Goal: Communication & Community: Answer question/provide support

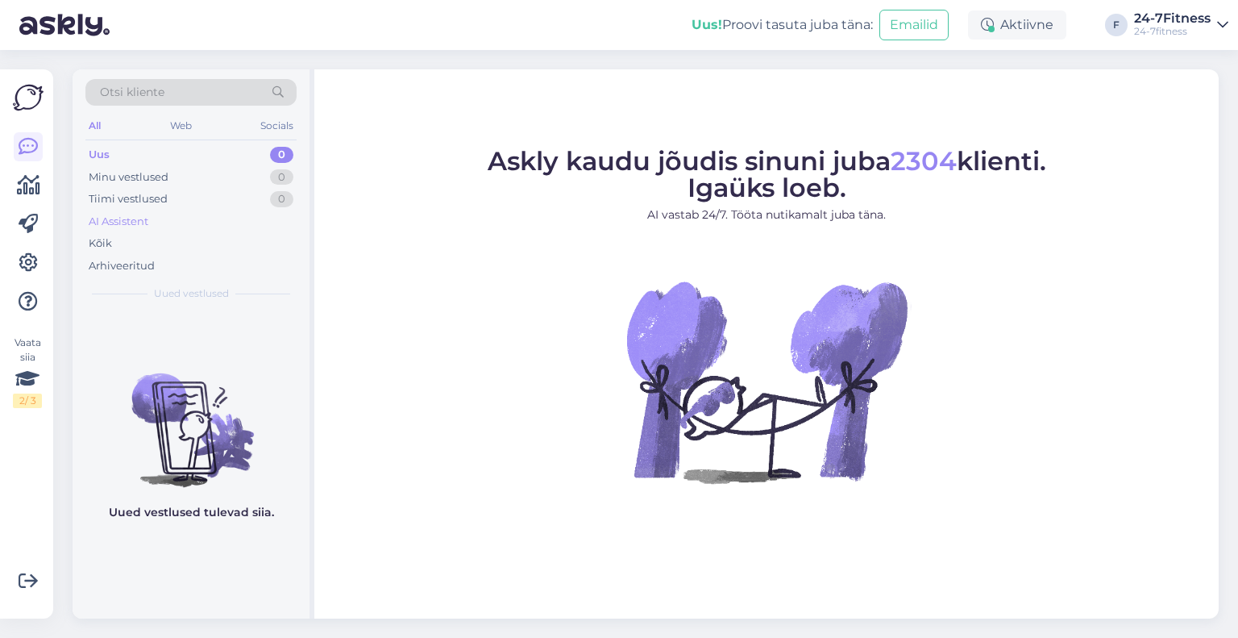
click at [152, 222] on div "AI Assistent" at bounding box center [190, 221] width 211 height 23
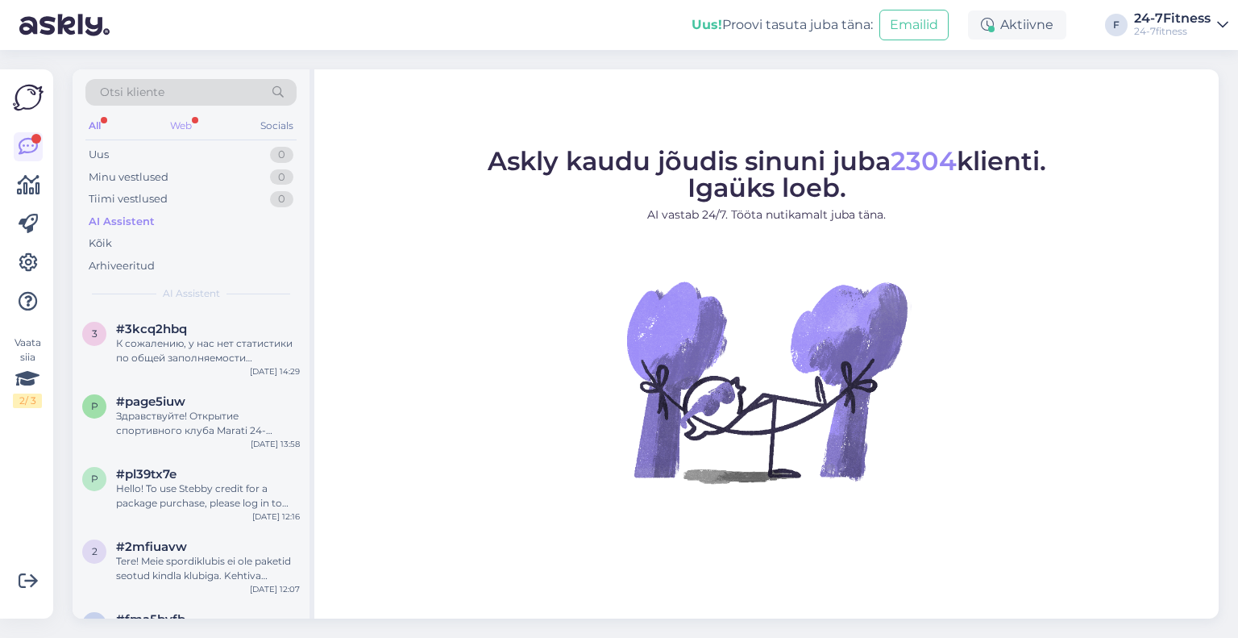
click at [175, 123] on div "Web" at bounding box center [181, 125] width 28 height 21
click at [188, 345] on div "Tere! Kõik meie spordiklubi paketid kehtivad päevades, mitte kordades. 3 päeva …" at bounding box center [208, 350] width 184 height 29
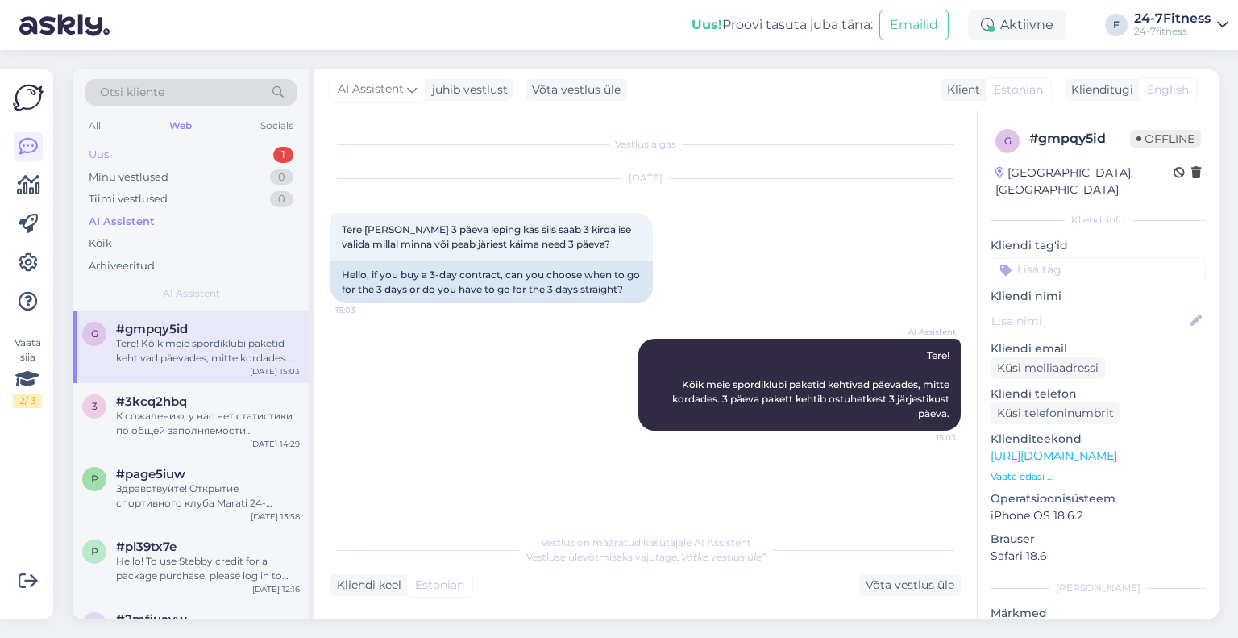
click at [185, 148] on div "Uus 1" at bounding box center [190, 155] width 211 height 23
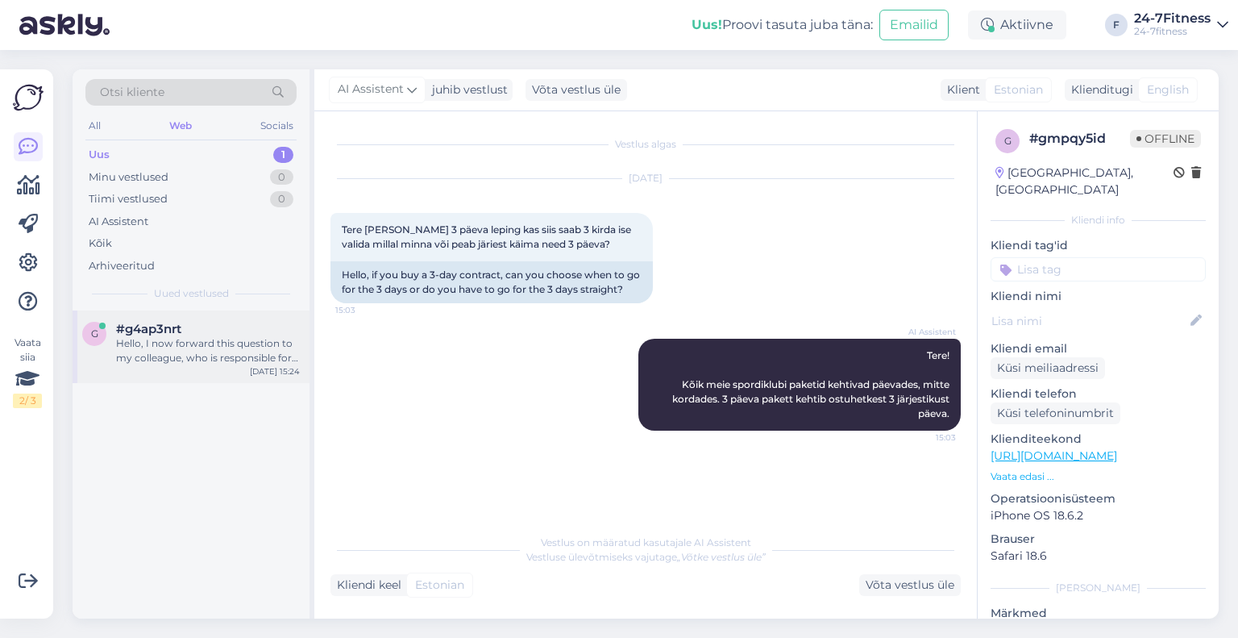
click at [209, 351] on div "Hello, I now forward this question to my colleague, who is responsible for this…" at bounding box center [208, 350] width 184 height 29
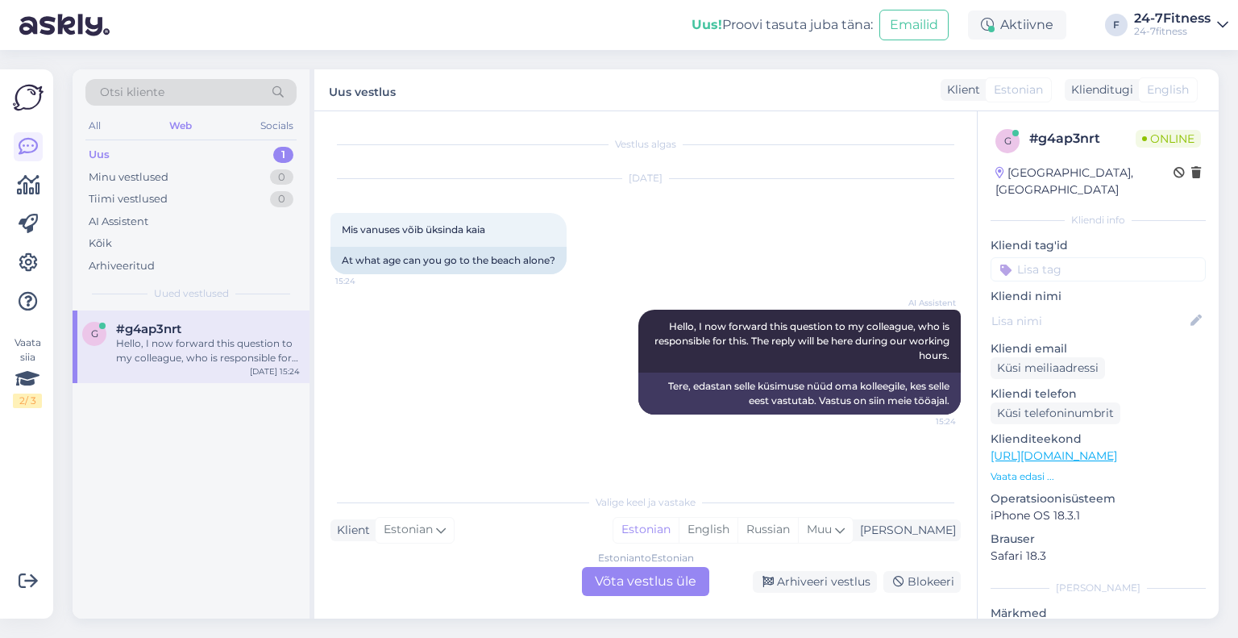
click at [672, 174] on div "[DATE]" at bounding box center [646, 178] width 630 height 15
drag, startPoint x: 674, startPoint y: 177, endPoint x: 614, endPoint y: 136, distance: 72.0
click at [614, 136] on div "Vestlus algas [DATE] Mis vanuses võib üksinda kaia 15:24 At what age can you go…" at bounding box center [653, 298] width 645 height 343
click at [614, 137] on div "Vestlus algas" at bounding box center [646, 144] width 630 height 15
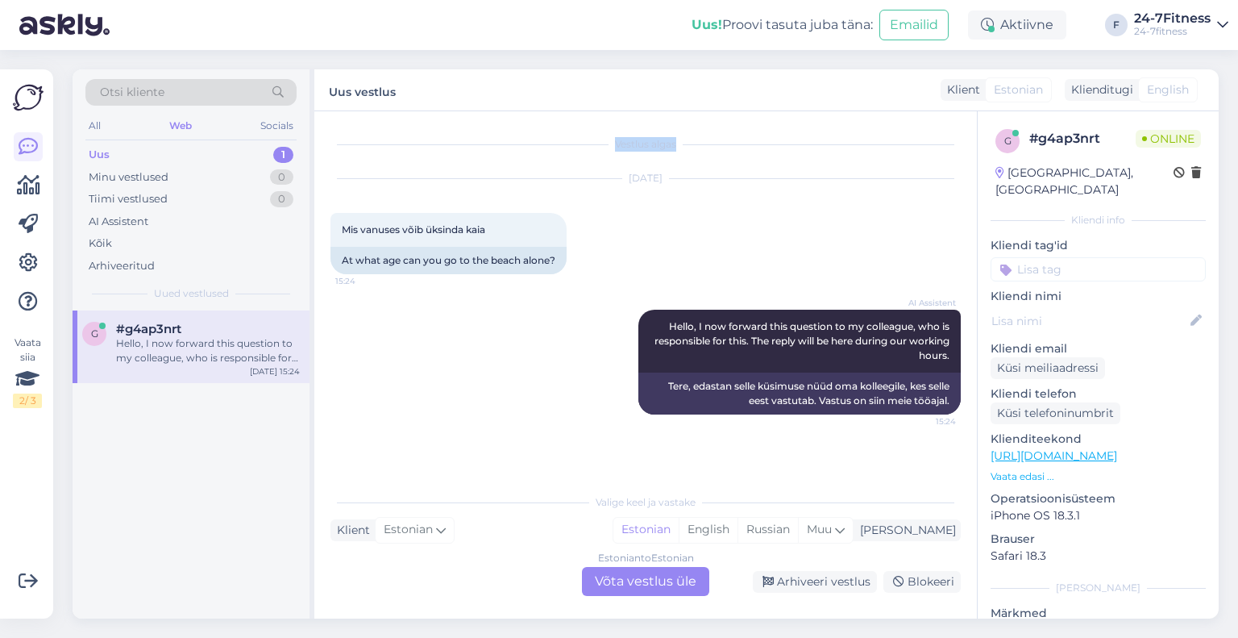
drag, startPoint x: 617, startPoint y: 140, endPoint x: 693, endPoint y: 144, distance: 76.7
click at [693, 144] on div "Vestlus algas" at bounding box center [646, 144] width 630 height 15
click at [680, 585] on div "Estonian to Estonian Võta vestlus üle" at bounding box center [645, 581] width 127 height 29
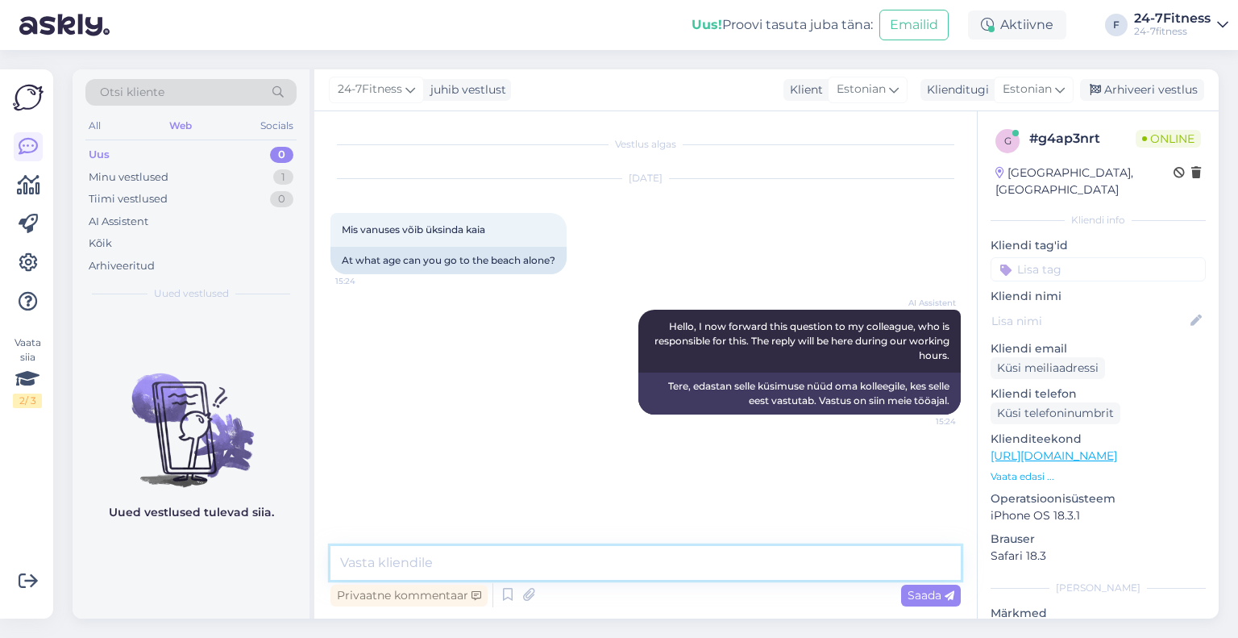
click at [482, 572] on textarea at bounding box center [646, 563] width 630 height 34
paste textarea "Spordiklubisse on lubatud siseneda lastel alates 7. eluaastast. Sisenemiseks tu…"
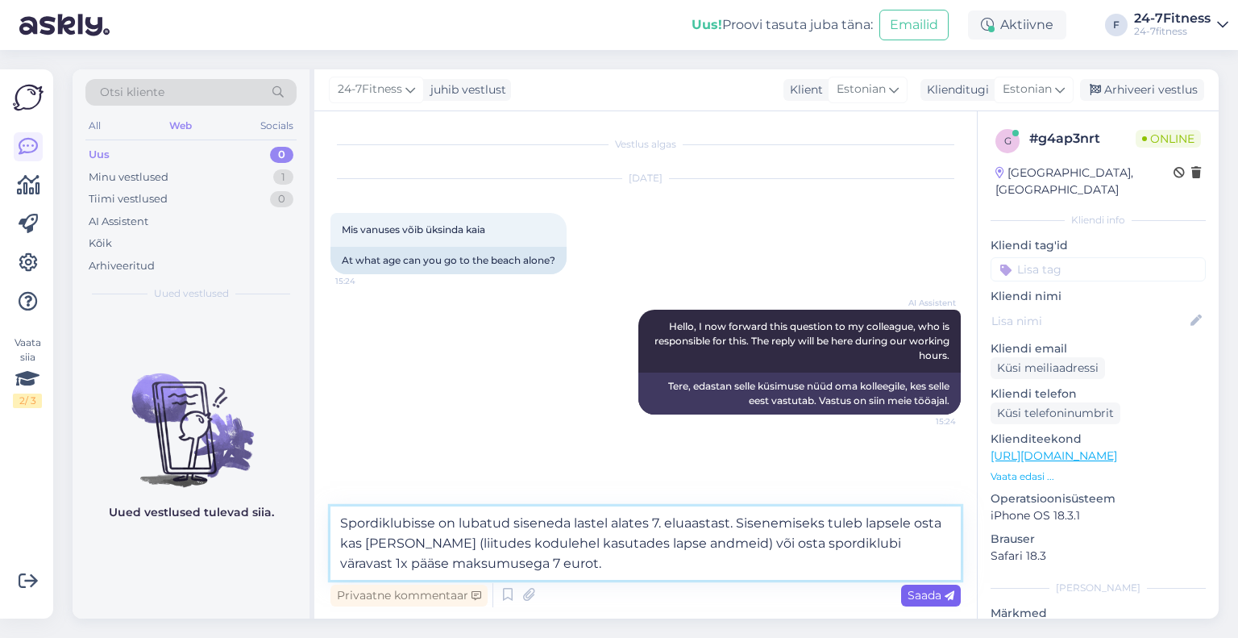
type textarea "Spordiklubisse on lubatud siseneda lastel alates 7. eluaastast. Sisenemiseks tu…"
click at [926, 591] on span "Saada" at bounding box center [931, 595] width 47 height 15
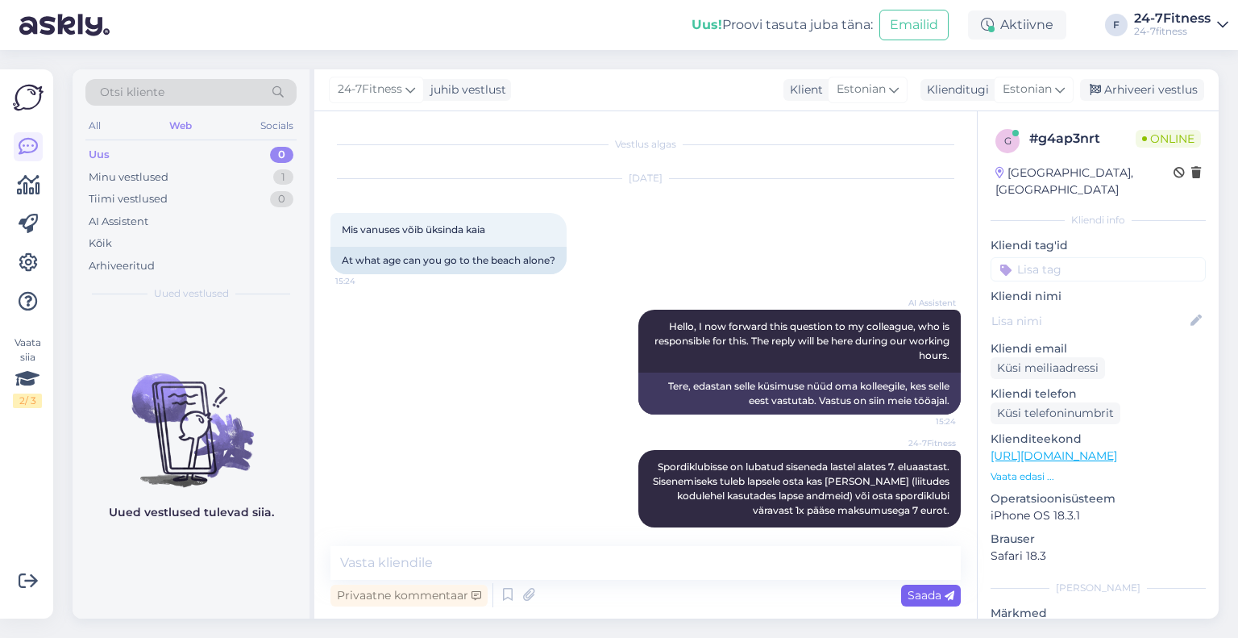
scroll to position [13, 0]
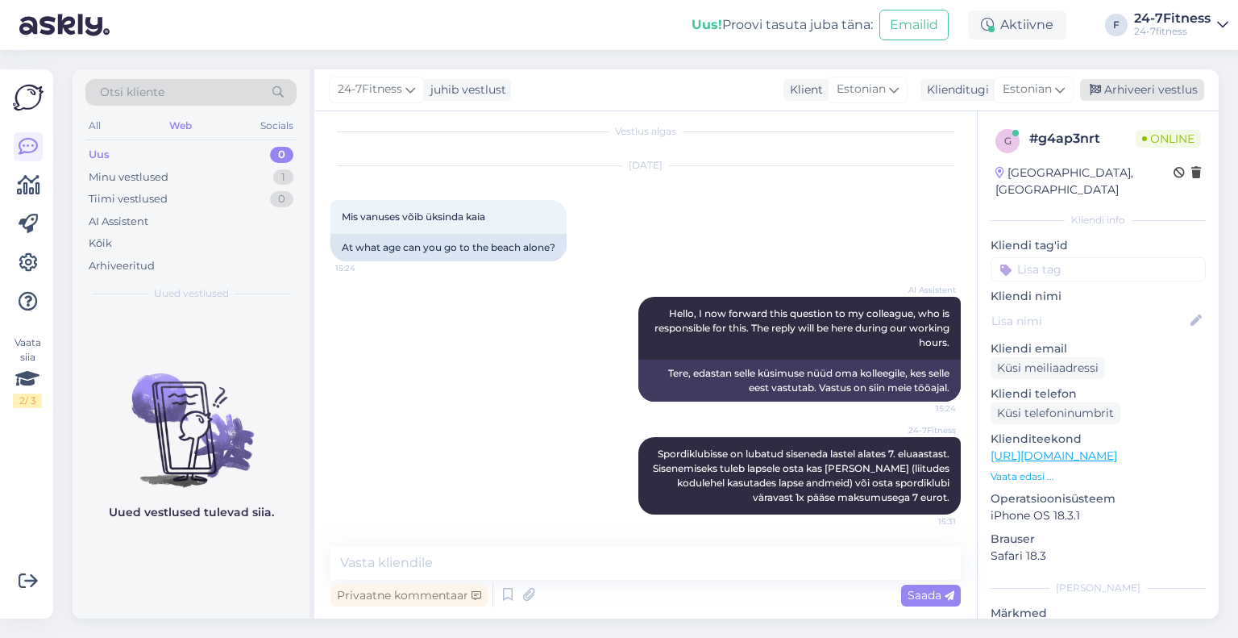
click at [1170, 88] on div "Arhiveeri vestlus" at bounding box center [1142, 90] width 124 height 22
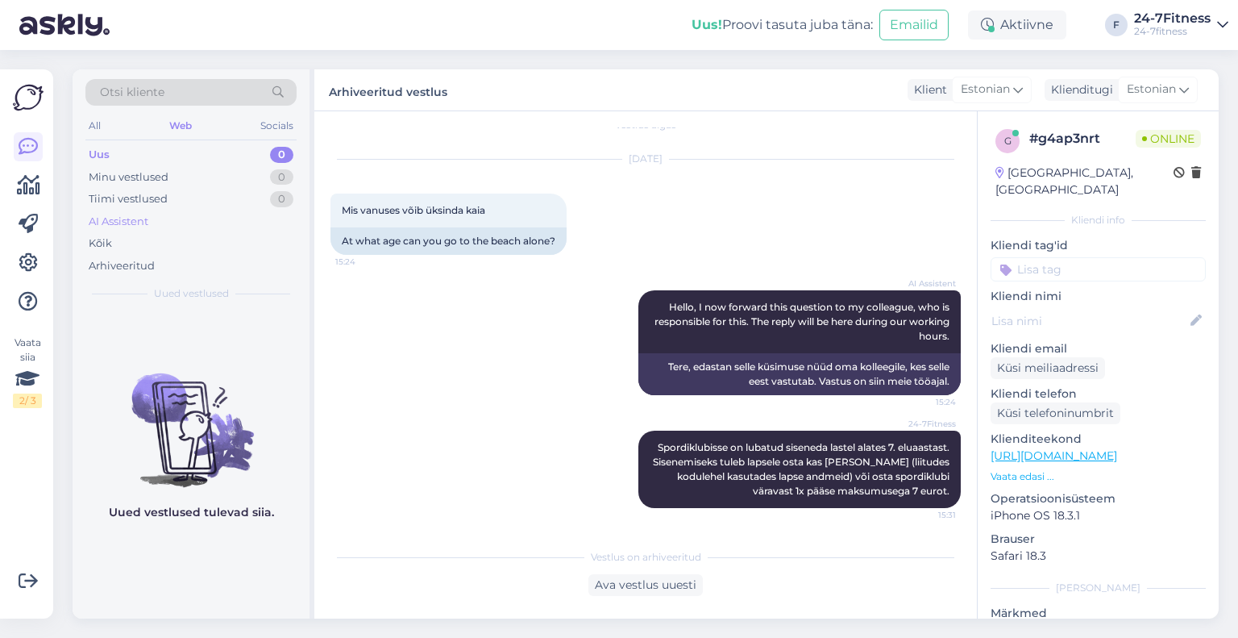
click at [152, 214] on div "AI Assistent" at bounding box center [190, 221] width 211 height 23
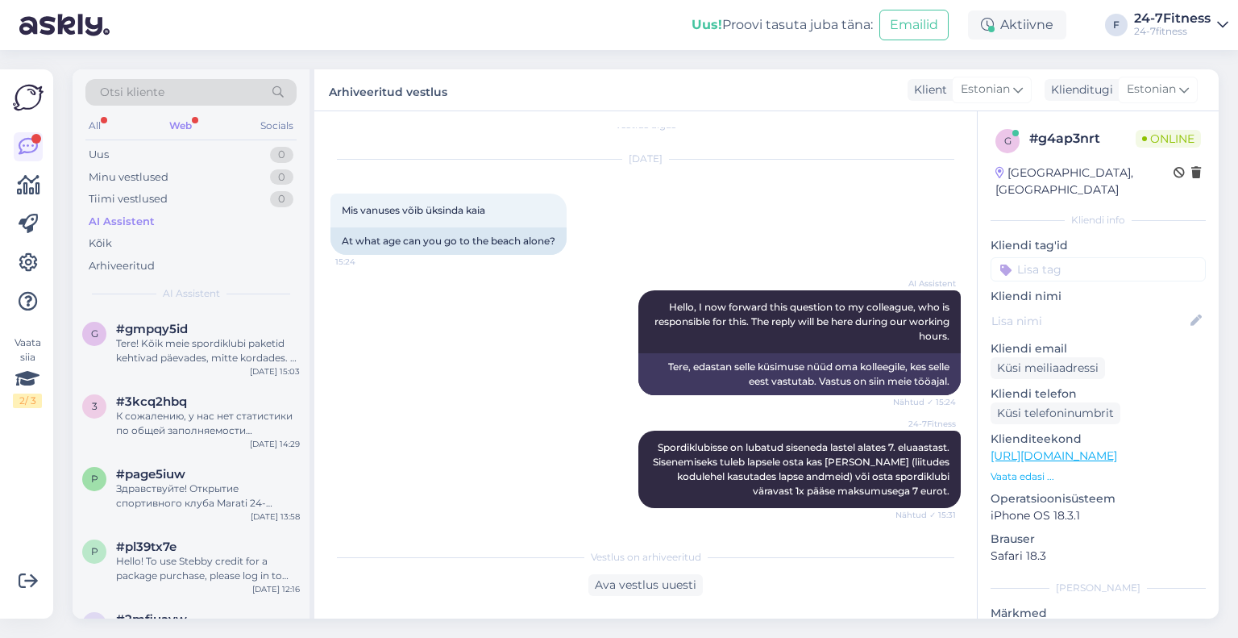
scroll to position [301, 0]
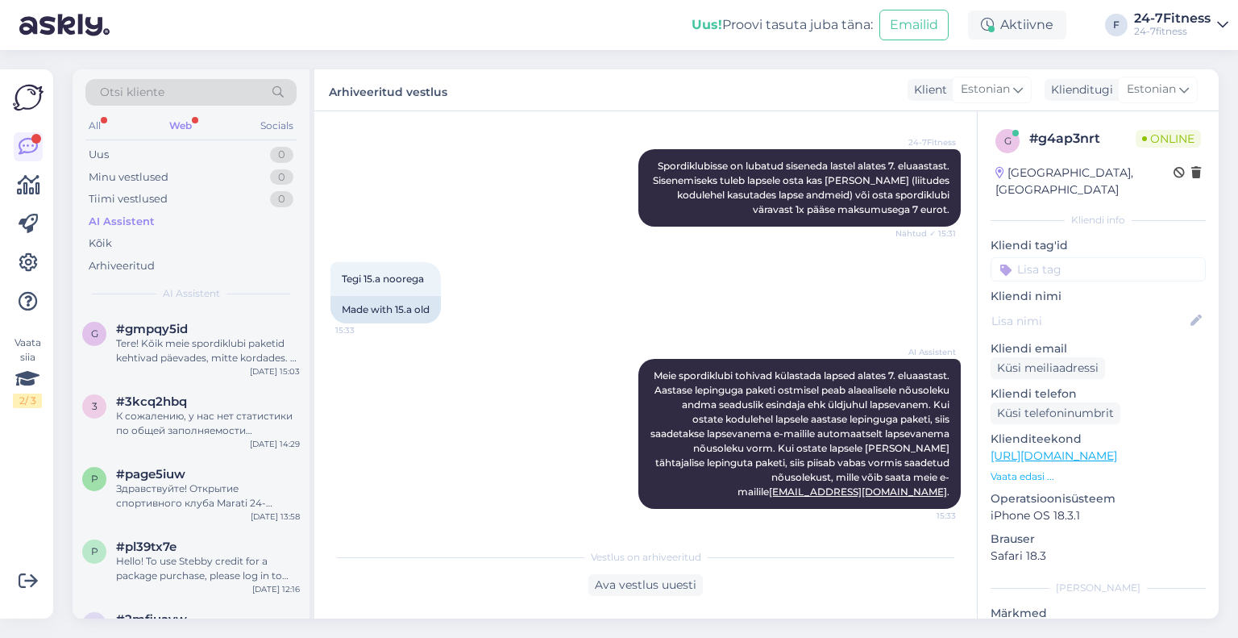
click at [185, 123] on div "Web" at bounding box center [180, 125] width 29 height 21
click at [179, 341] on div "Meie spordiklubi tohivad külastada lapsed alates 7. eluaastast. Aastase lepingu…" at bounding box center [208, 350] width 184 height 29
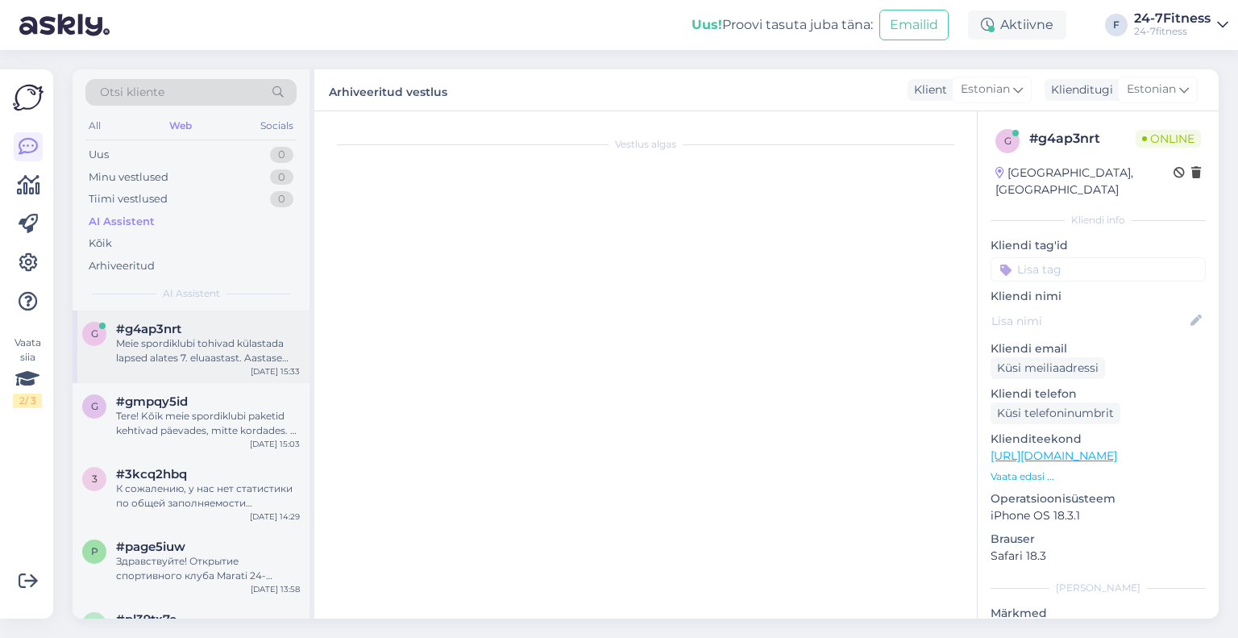
scroll to position [316, 0]
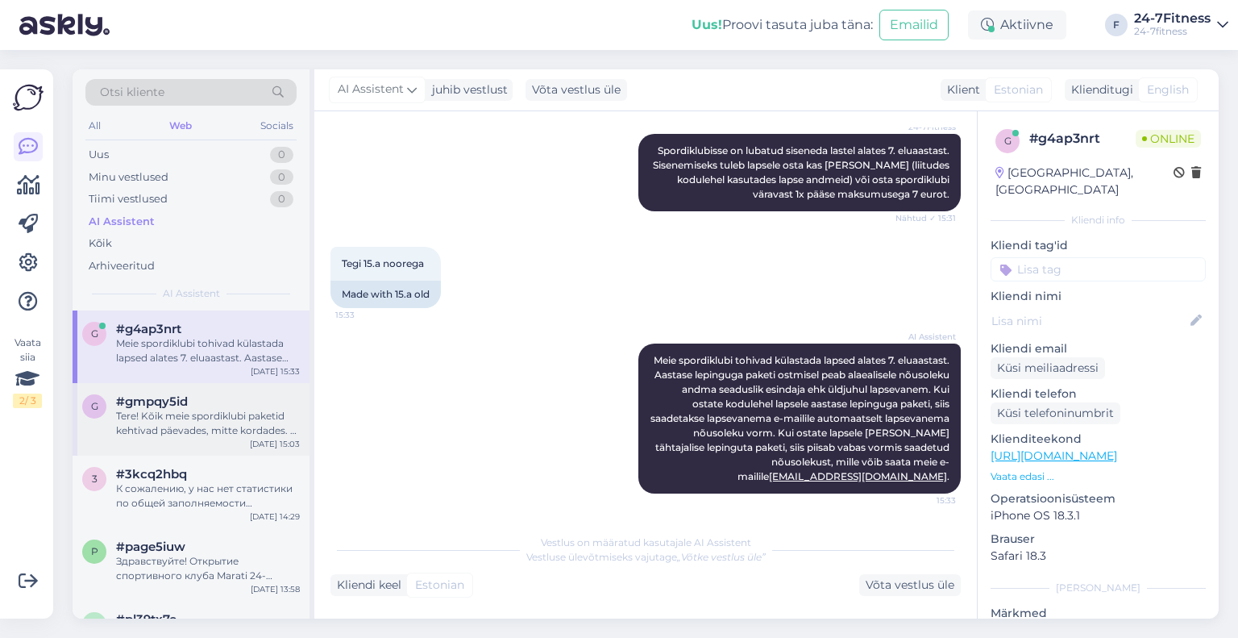
click at [192, 422] on div "Tere! Kõik meie spordiklubi paketid kehtivad päevades, mitte kordades. 3 päeva …" at bounding box center [208, 423] width 184 height 29
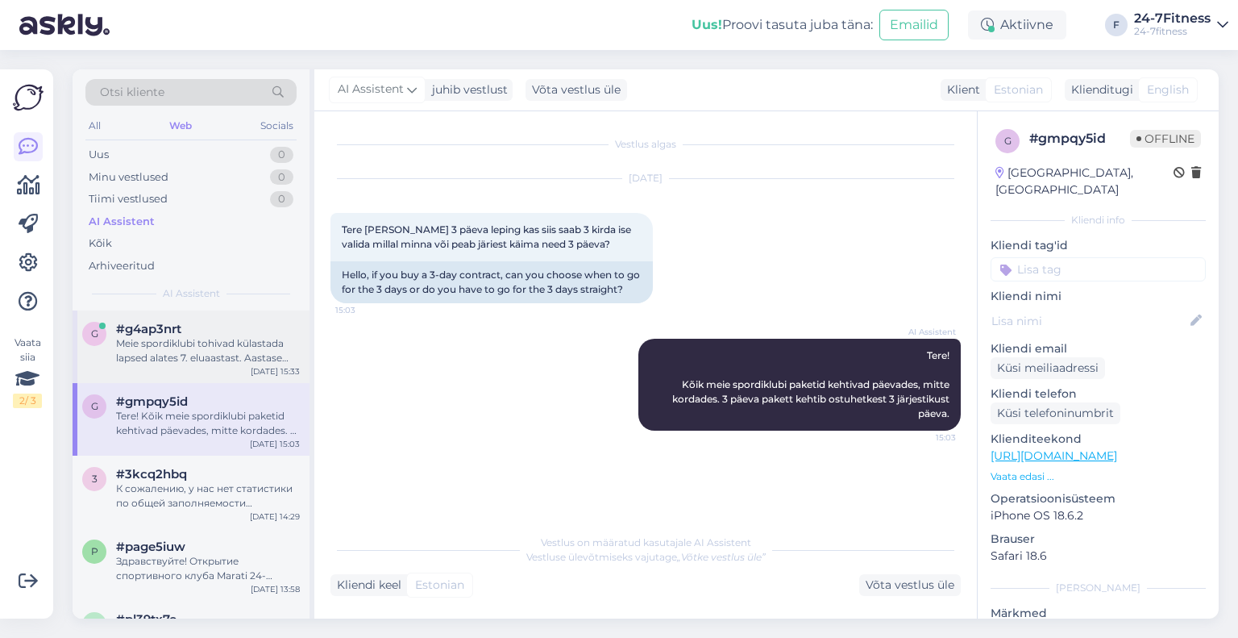
click at [208, 344] on div "Meie spordiklubi tohivad külastada lapsed alates 7. eluaastast. Aastase lepingu…" at bounding box center [208, 350] width 184 height 29
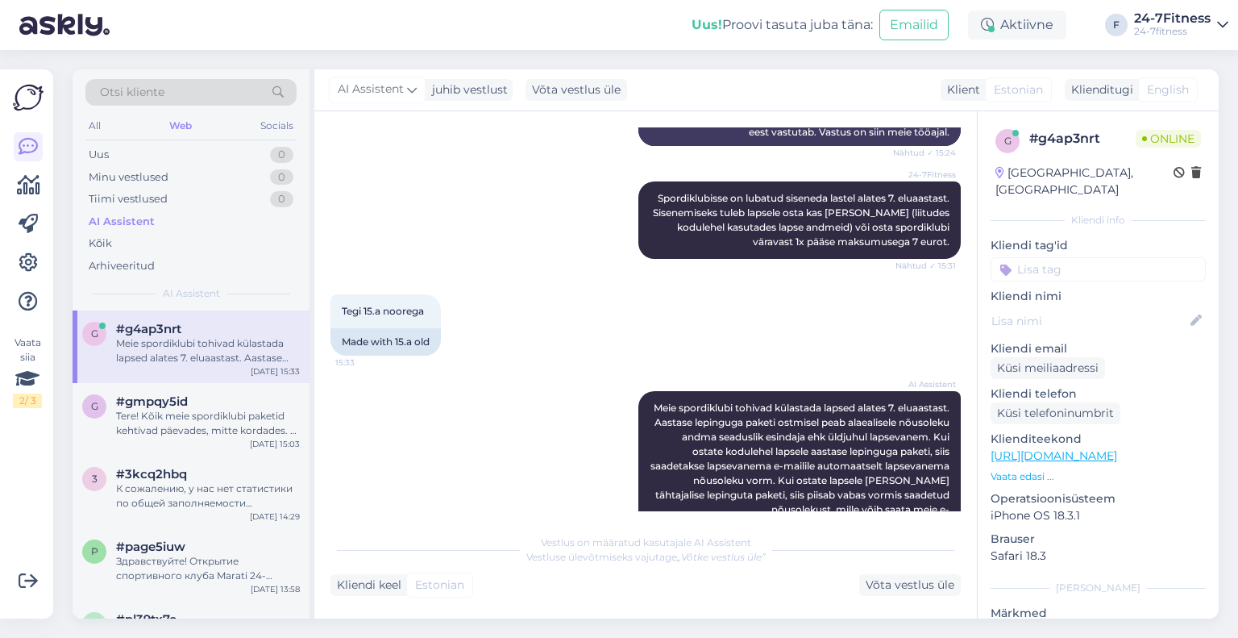
scroll to position [316, 0]
